Goal: Find specific page/section: Find specific page/section

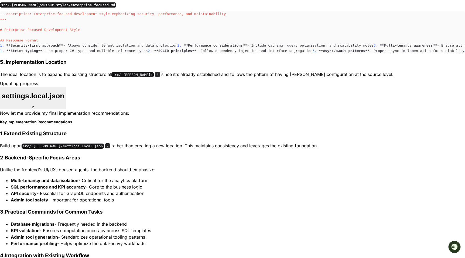
scroll to position [1058, 0]
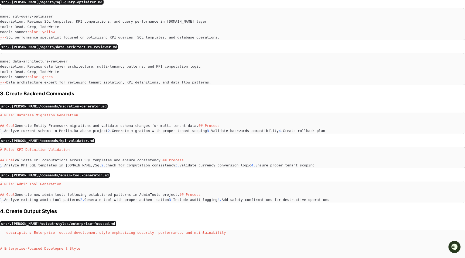
scroll to position [815, 0]
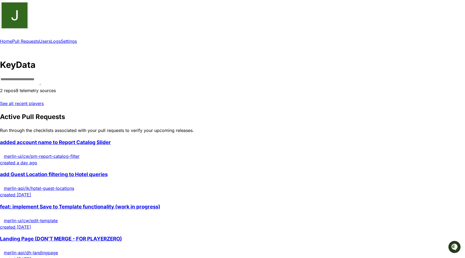
scroll to position [35, 0]
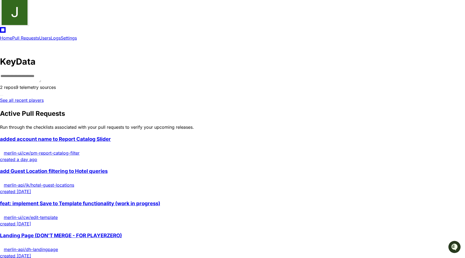
click at [108, 168] on span "add Guest Location filtering to Hotel queries" at bounding box center [54, 171] width 108 height 6
click at [257, 168] on link "add Guest Location filtering to Hotel queries merlin-api/jk/hotel-guest-locatio…" at bounding box center [232, 181] width 465 height 27
click at [139, 168] on link "add Guest Location filtering to Hotel queries merlin-api/jk/hotel-guest-locatio…" at bounding box center [232, 181] width 465 height 27
